Goal: Task Accomplishment & Management: Use online tool/utility

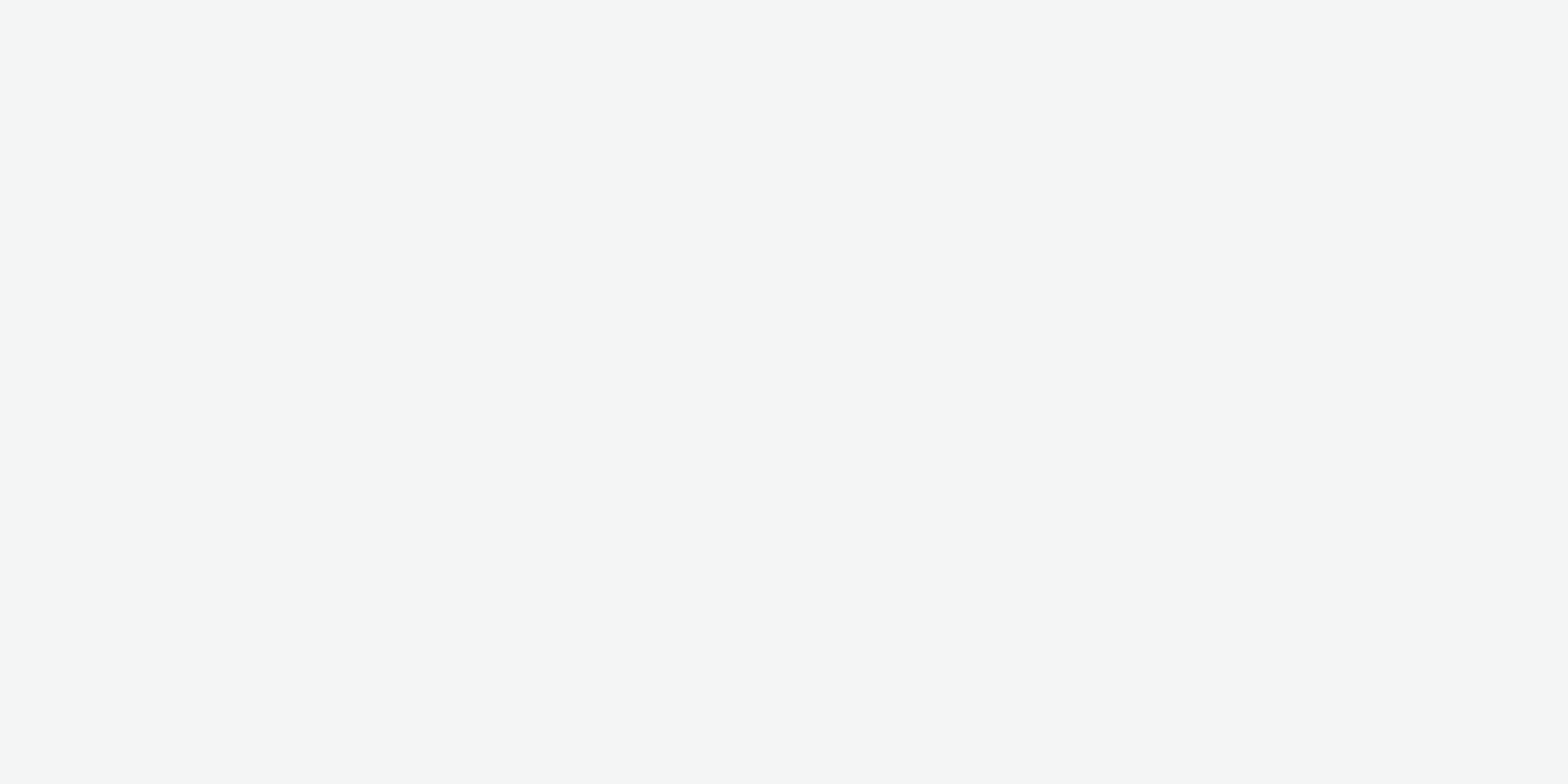
select select "11a7df10-284f-415c-b52a-427acf4c31ae"
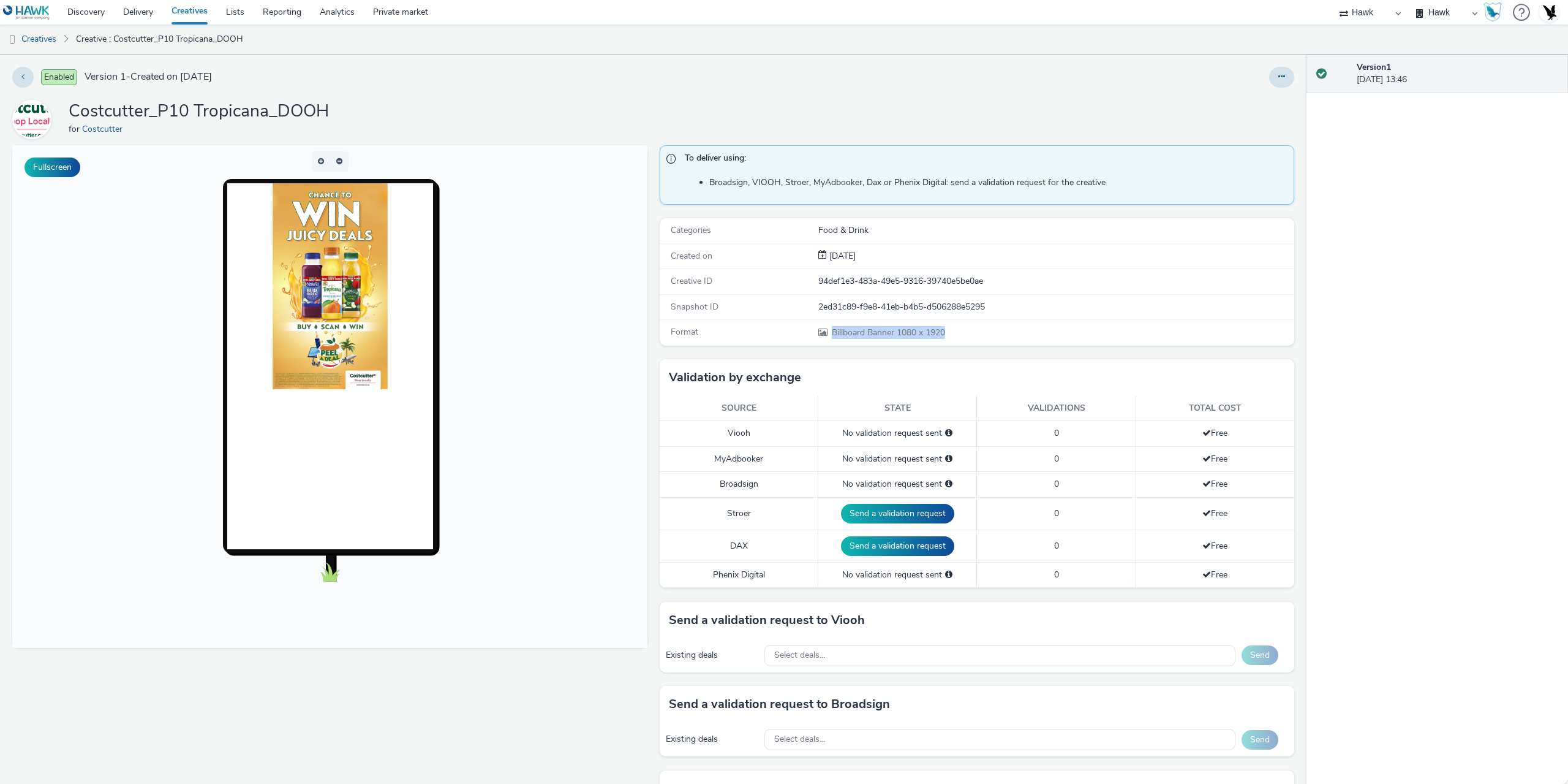
drag, startPoint x: 802, startPoint y: 336, endPoint x: 1005, endPoint y: 328, distance: 203.2
click at [1005, 328] on div "Format Billboard Banner 1080 x 1920" at bounding box center [977, 332] width 635 height 25
click at [494, 98] on div "Enabled Version 1 - Created on [DATE] Costcutter_P10 Tropicana_DOOH for Costcut…" at bounding box center [653, 419] width 1307 height 729
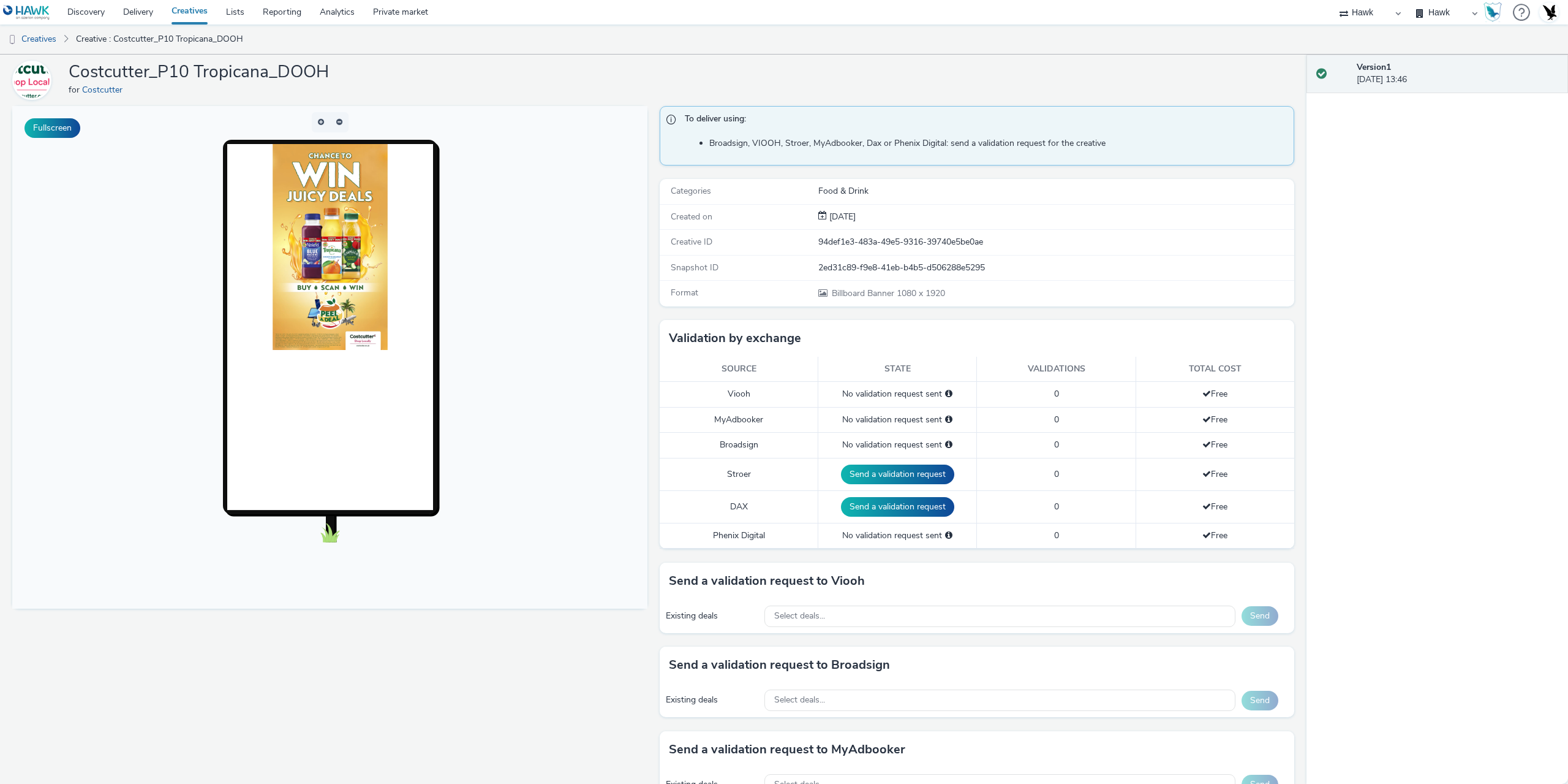
scroll to position [61, 0]
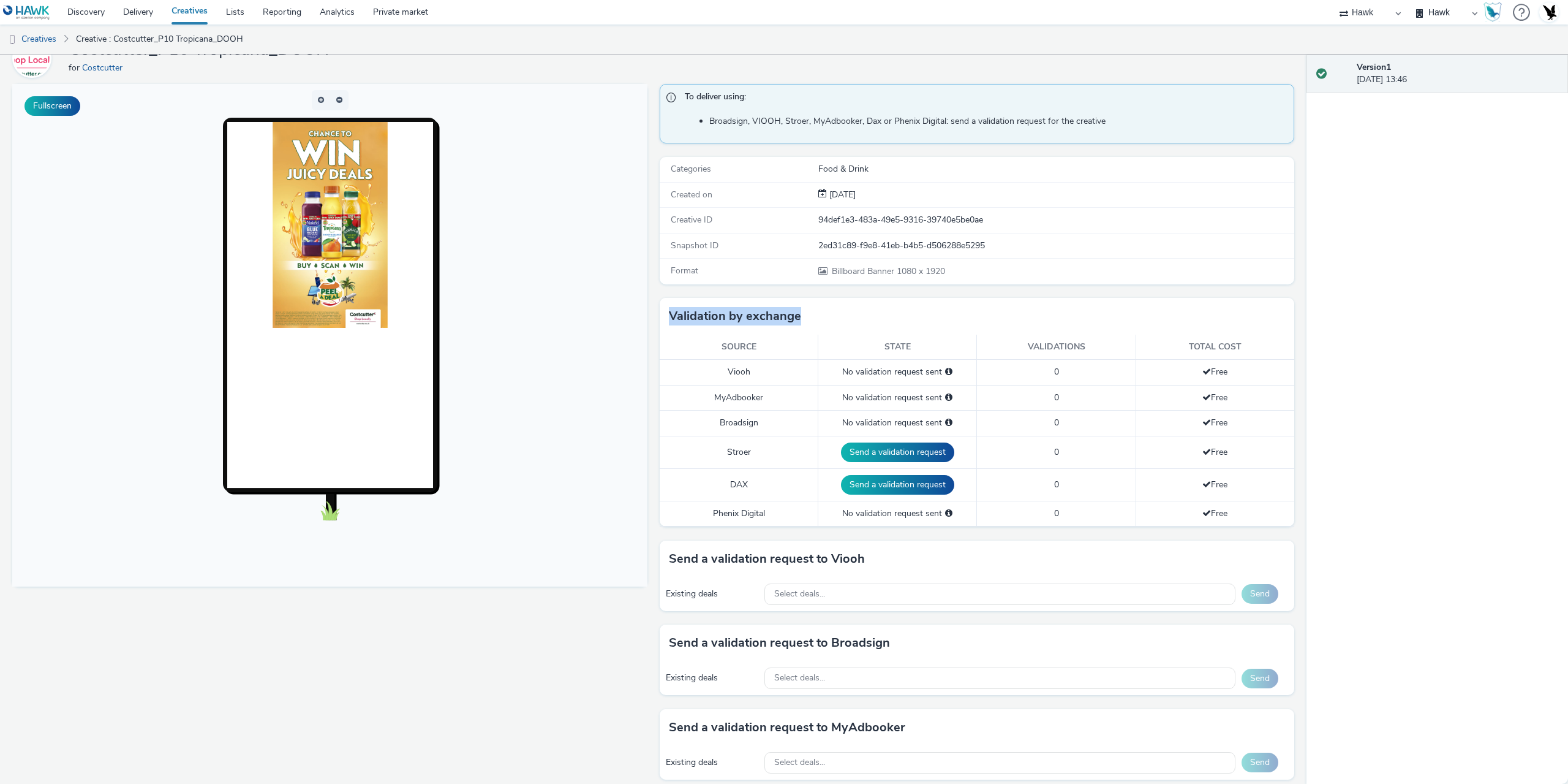
drag, startPoint x: 660, startPoint y: 317, endPoint x: 832, endPoint y: 315, distance: 172.0
click at [832, 315] on div "Validation by exchange" at bounding box center [977, 316] width 635 height 37
click at [928, 296] on div "To deliver using: Broadsign, VIOOH, [PERSON_NAME], MyAdbooker, Dax or Phenix Di…" at bounding box center [974, 510] width 641 height 852
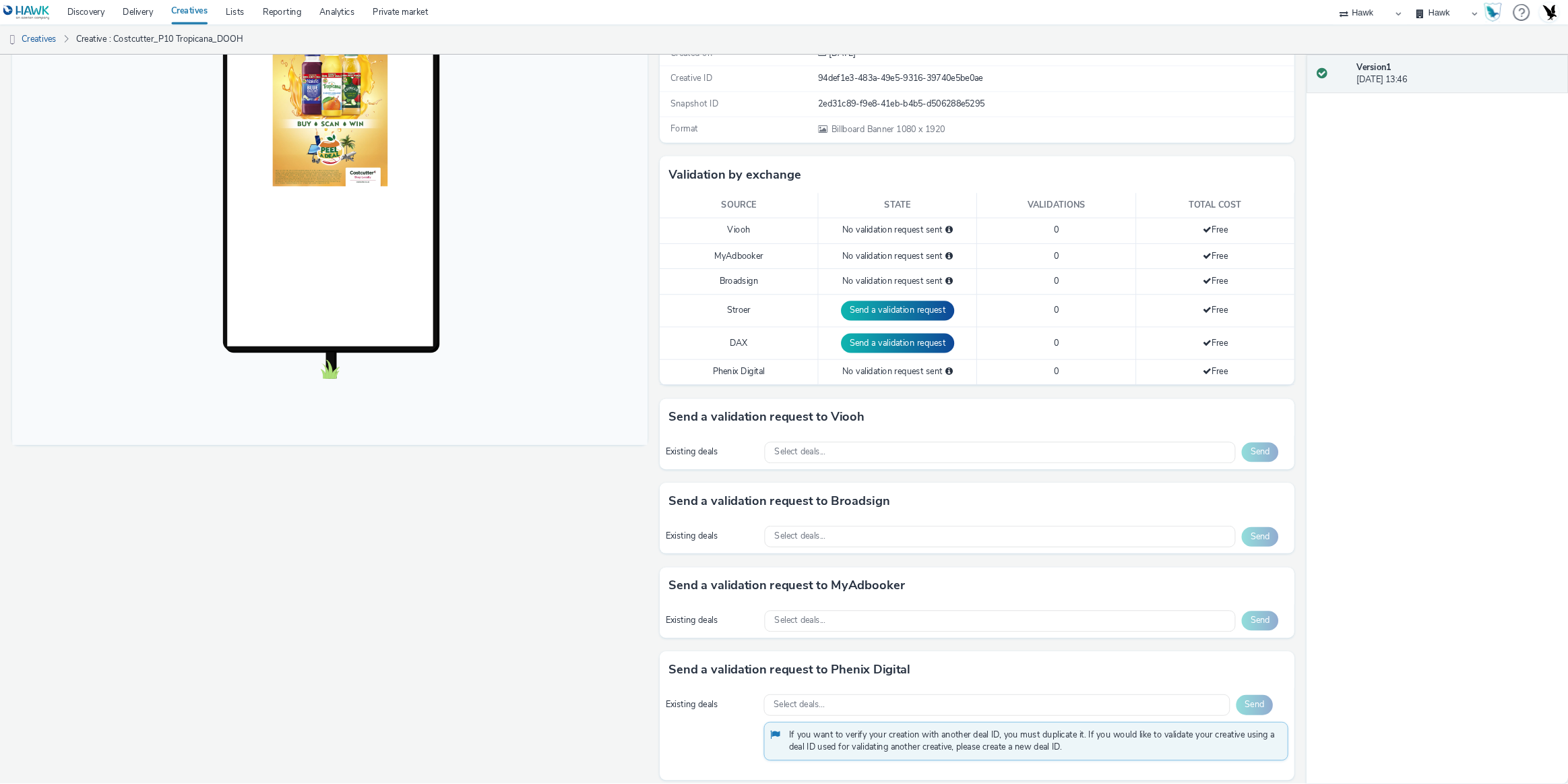
scroll to position [234, 0]
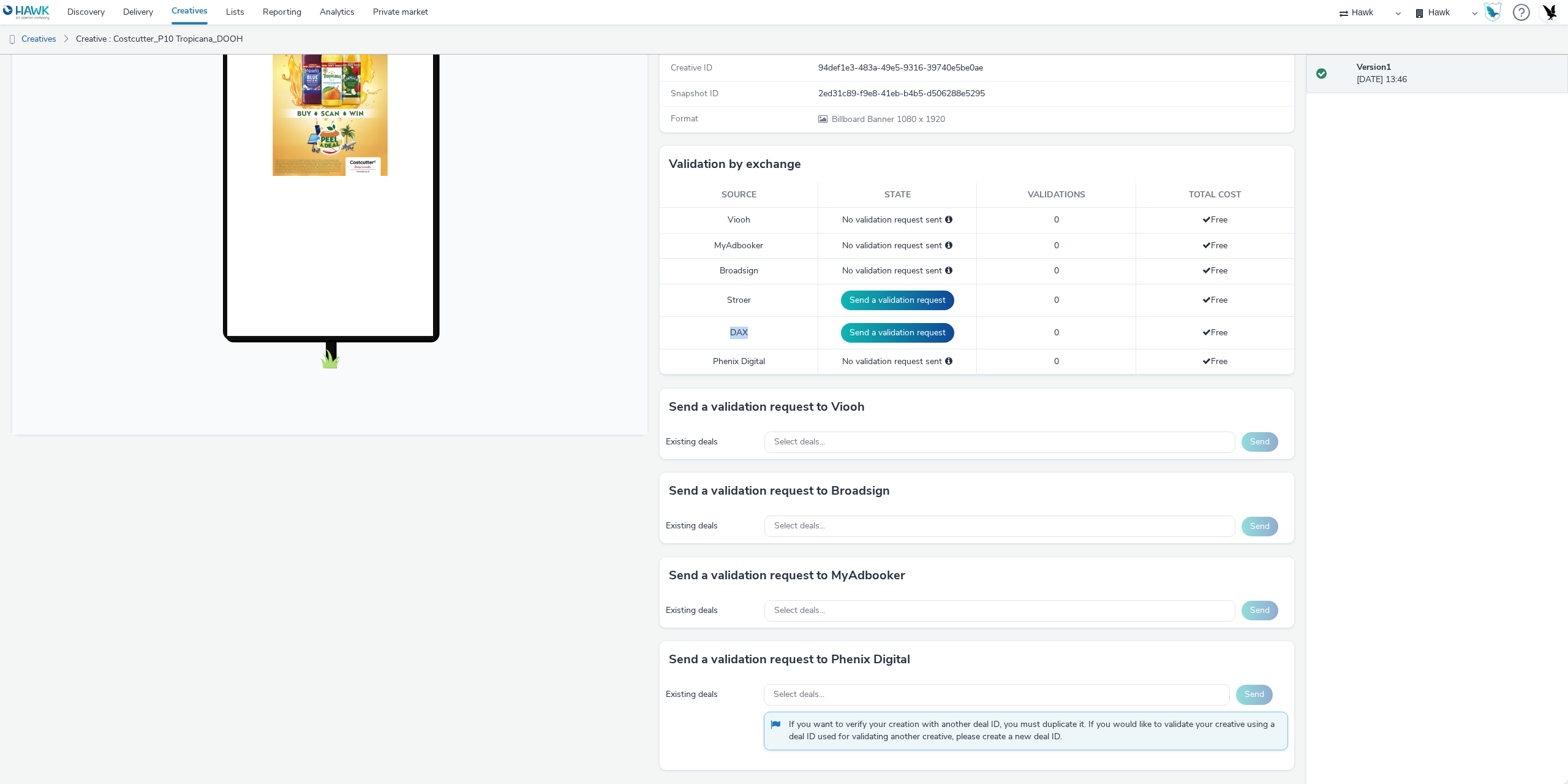
drag, startPoint x: 710, startPoint y: 331, endPoint x: 772, endPoint y: 330, distance: 62.0
click at [772, 330] on td "DAX" at bounding box center [739, 333] width 159 height 33
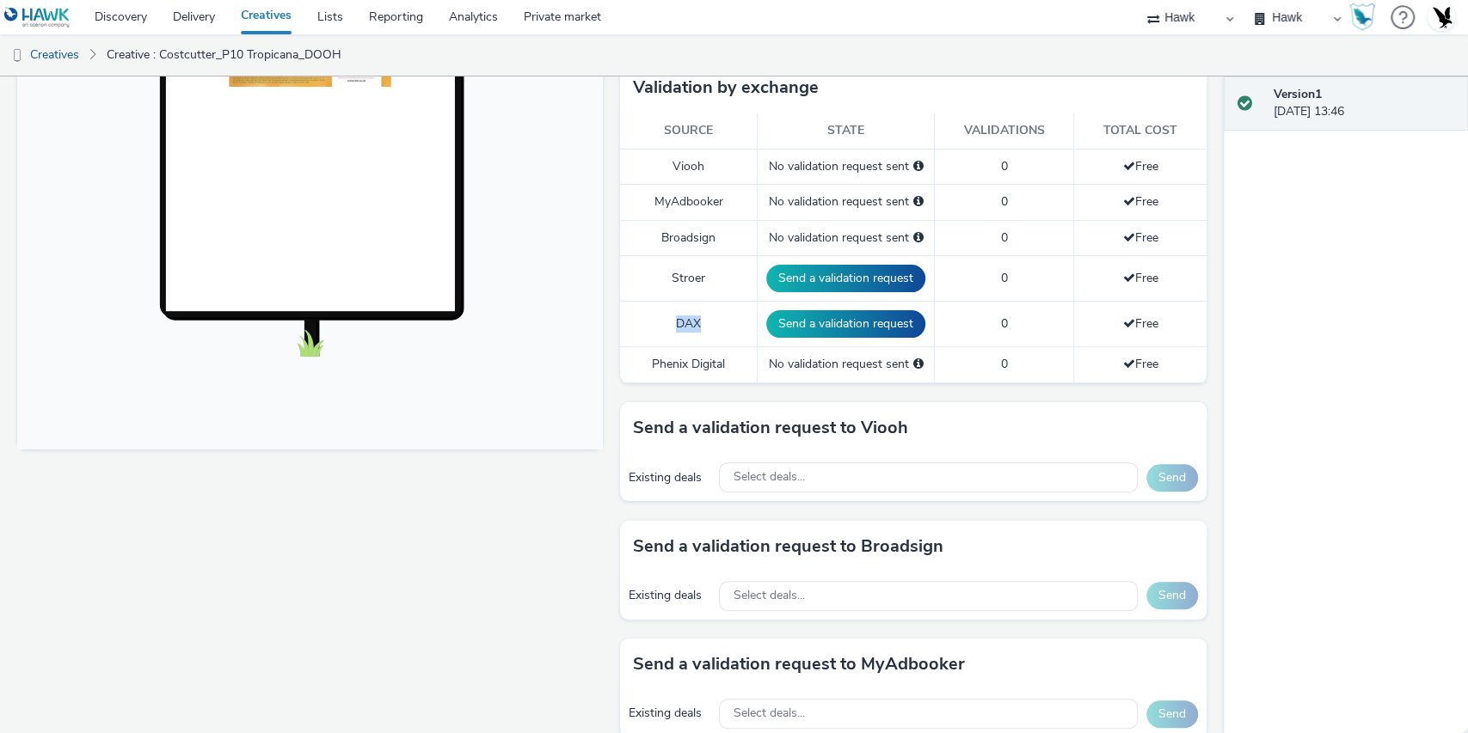
scroll to position [471, 0]
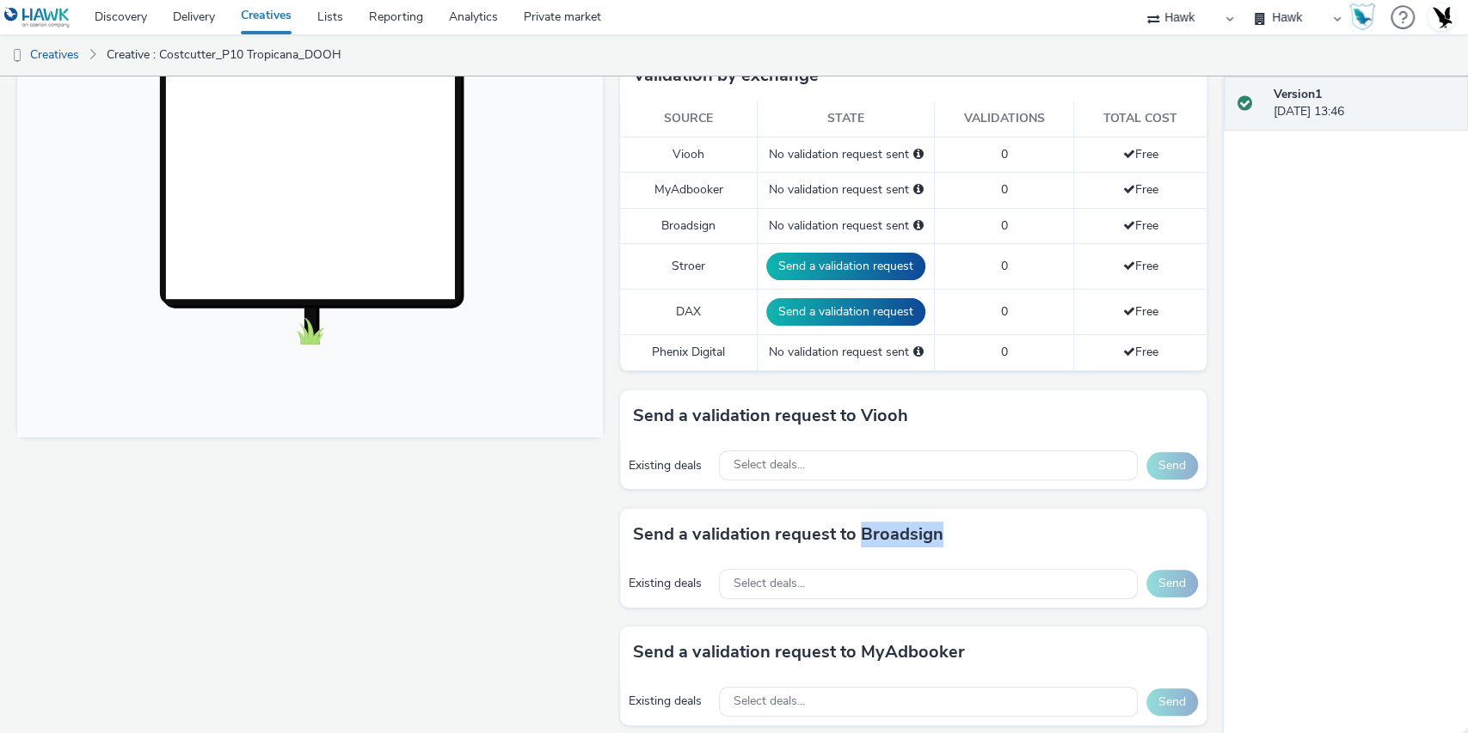
drag, startPoint x: 856, startPoint y: 524, endPoint x: 973, endPoint y: 526, distance: 116.1
click at [973, 526] on div "Send a validation request to Broadsign" at bounding box center [913, 535] width 586 height 52
drag, startPoint x: 914, startPoint y: 414, endPoint x: 955, endPoint y: 415, distance: 41.3
click at [952, 415] on div "Send a validation request to Viooh" at bounding box center [913, 416] width 586 height 52
click at [1004, 404] on div "Send a validation request to Viooh" at bounding box center [913, 416] width 586 height 52
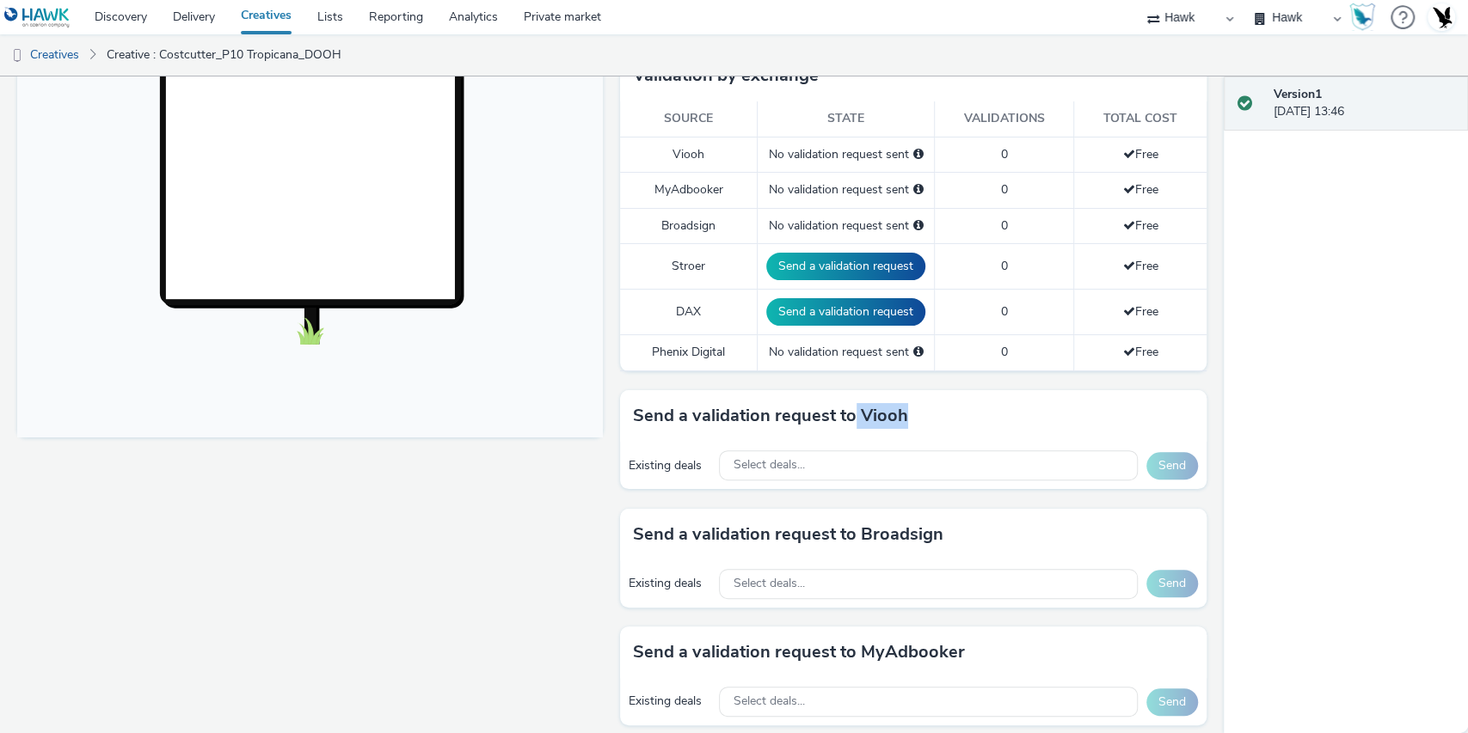
drag, startPoint x: 852, startPoint y: 405, endPoint x: 966, endPoint y: 395, distance: 114.0
click at [966, 395] on div "Send a validation request to Viooh" at bounding box center [913, 416] width 586 height 52
click at [968, 395] on div "Send a validation request to Viooh" at bounding box center [913, 416] width 586 height 52
click at [875, 466] on div "Select deals..." at bounding box center [928, 466] width 418 height 30
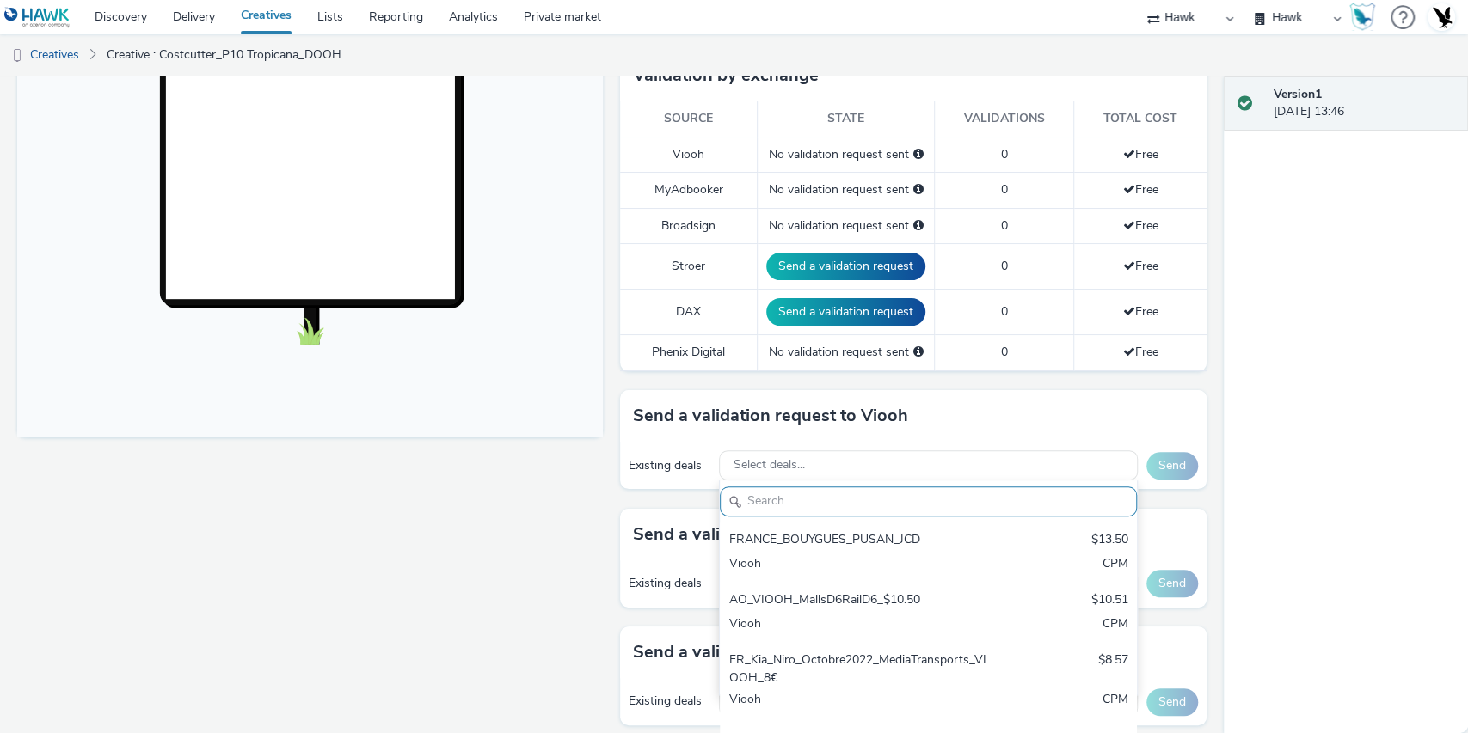
click at [703, 406] on h3 "Send a validation request to Viooh" at bounding box center [770, 416] width 275 height 26
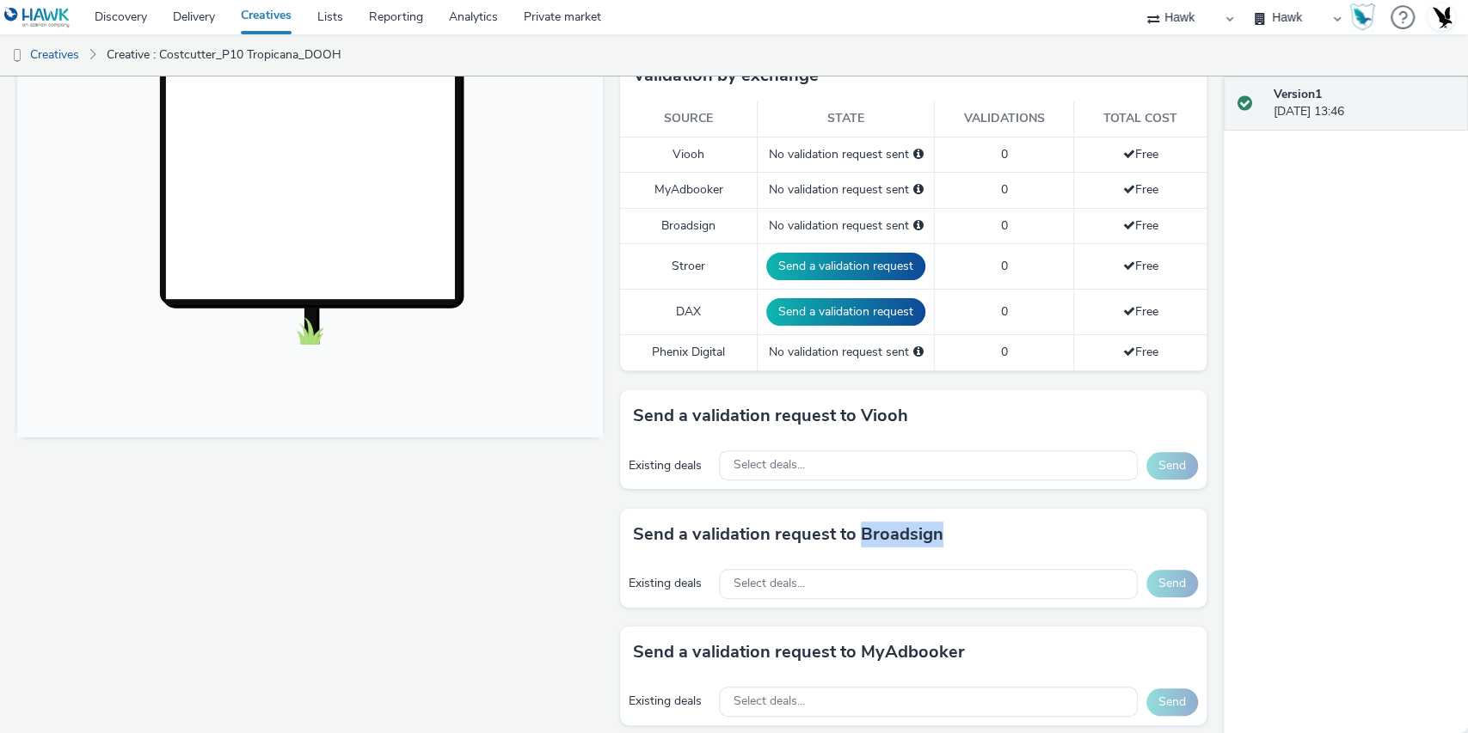
drag, startPoint x: 856, startPoint y: 530, endPoint x: 951, endPoint y: 531, distance: 95.5
click at [951, 531] on div "Send a validation request to Broadsign" at bounding box center [913, 535] width 586 height 52
click at [866, 581] on div "Select deals..." at bounding box center [928, 584] width 418 height 30
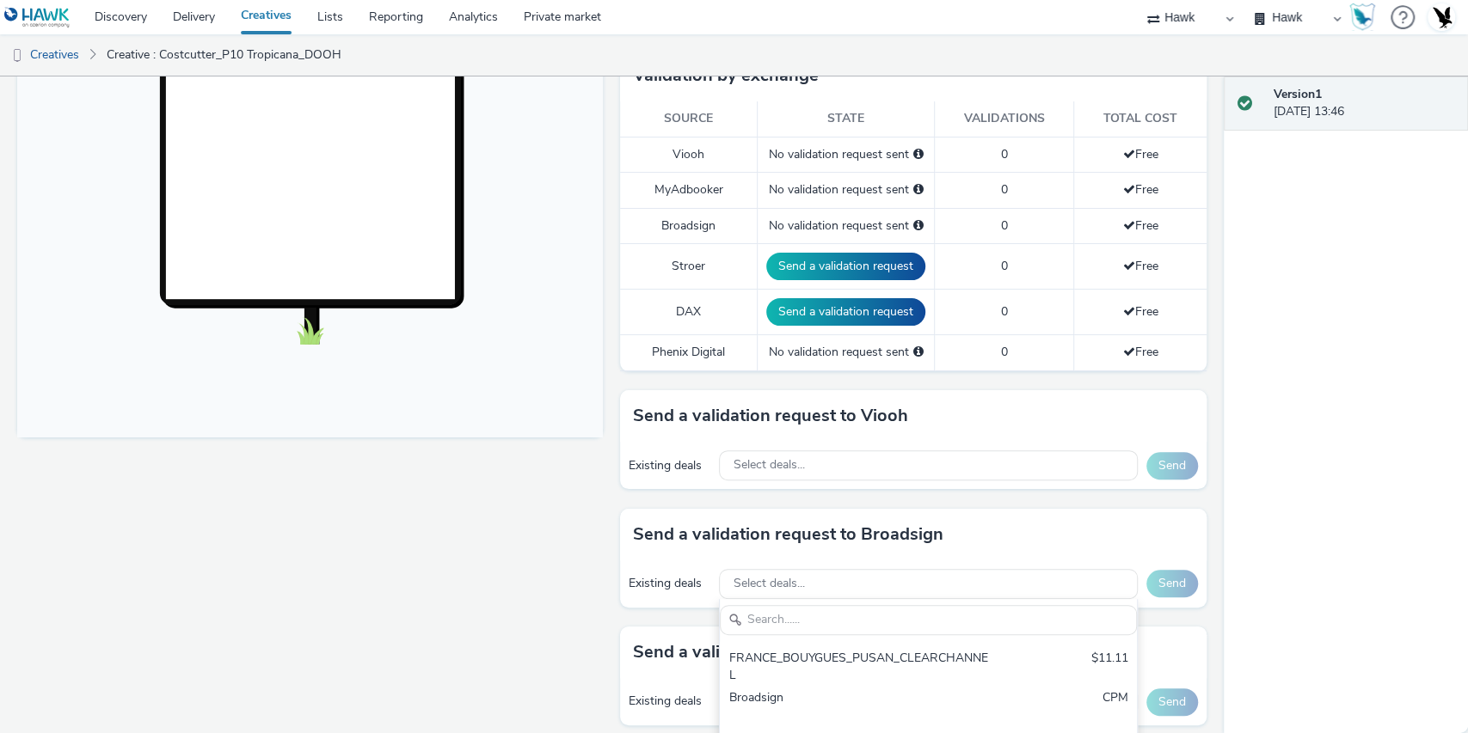
scroll to position [695, 0]
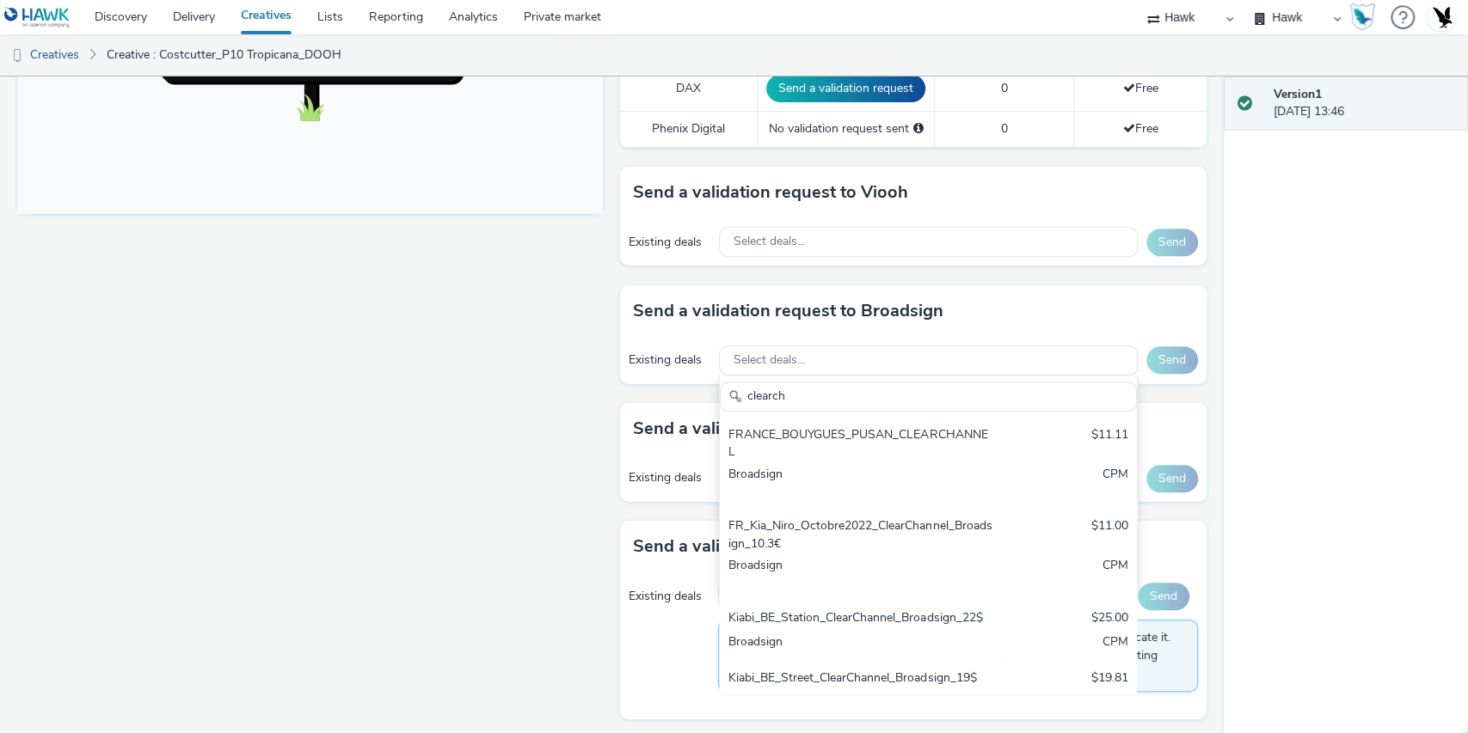
type input "clearch"
click at [539, 465] on div "Fullscreen" at bounding box center [314, 124] width 594 height 1230
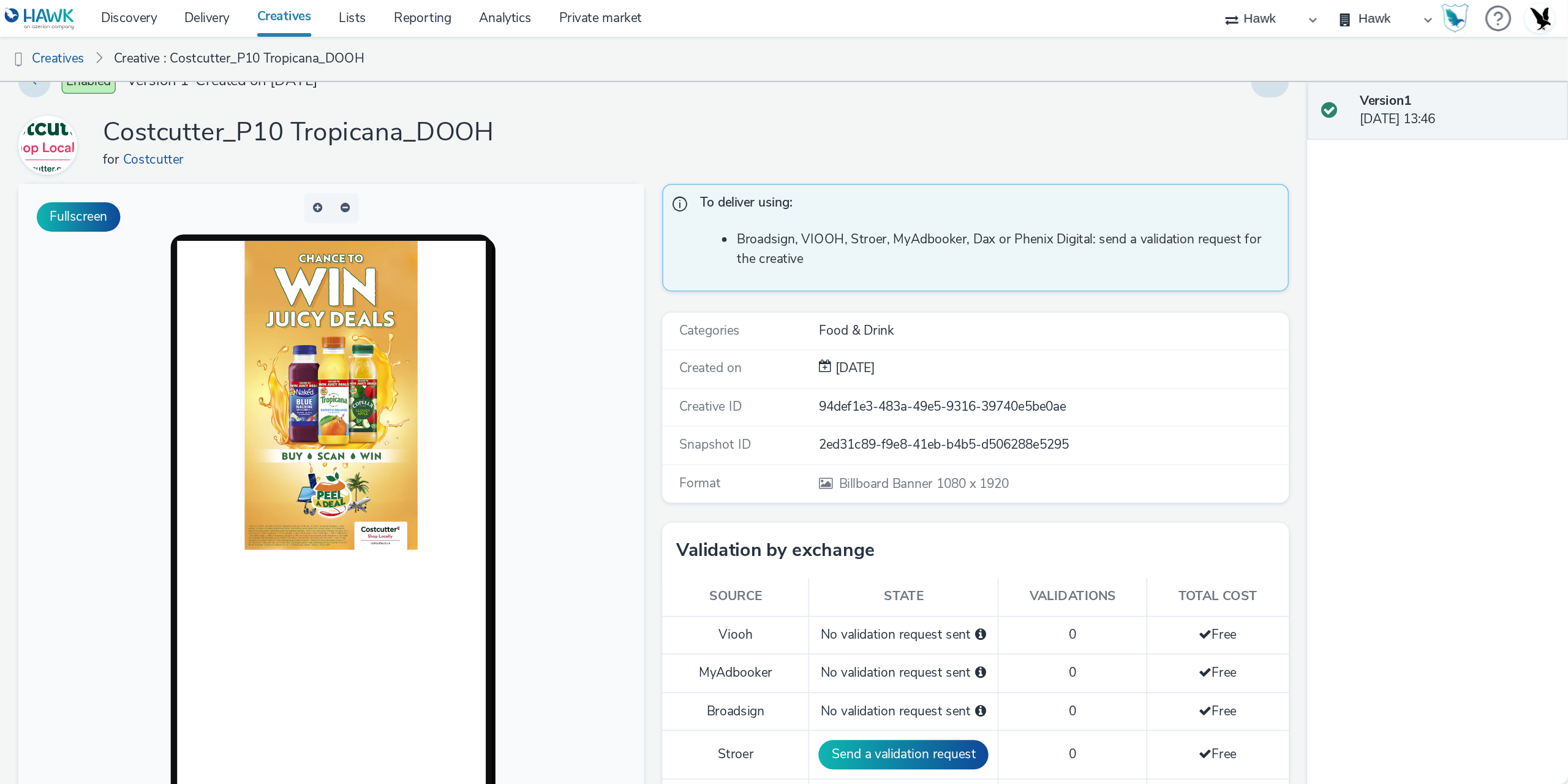
scroll to position [0, 0]
